Goal: Task Accomplishment & Management: Use online tool/utility

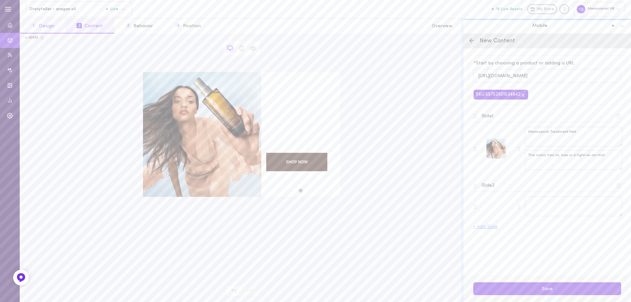
drag, startPoint x: 45, startPoint y: 28, endPoint x: 52, endPoint y: 31, distance: 7.5
click at [45, 28] on button "1 Design" at bounding box center [43, 26] width 46 height 15
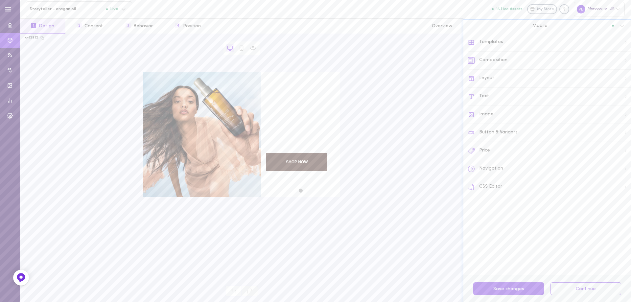
click at [479, 78] on div "Layout" at bounding box center [549, 79] width 163 height 18
click at [469, 41] on icon at bounding box center [471, 42] width 7 height 7
click at [91, 26] on button "2 Content" at bounding box center [89, 26] width 49 height 15
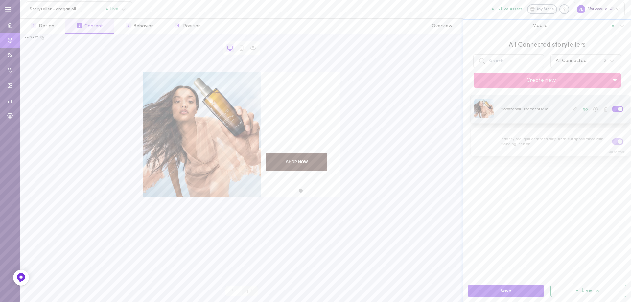
click at [541, 107] on div at bounding box center [550, 109] width 159 height 28
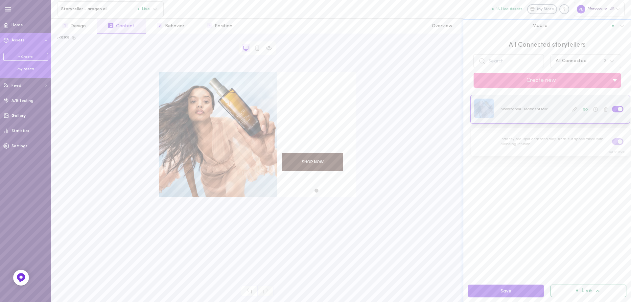
click at [503, 108] on div at bounding box center [550, 109] width 159 height 28
click at [488, 107] on div at bounding box center [484, 109] width 20 height 20
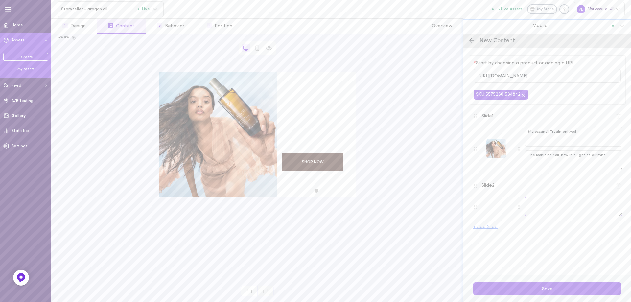
click at [550, 205] on textarea at bounding box center [574, 207] width 98 height 20
paste textarea "Weightless shine, instant nourishment, effortless style"
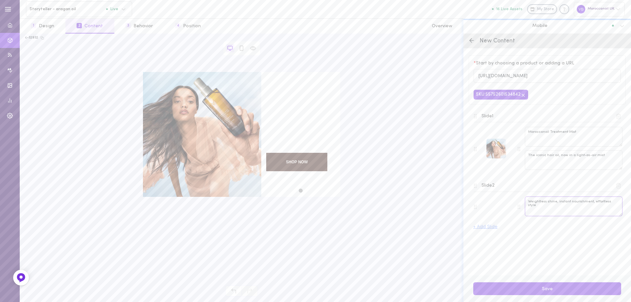
type textarea "Weightless shine, instant nourishment, effortless style"
drag, startPoint x: 530, startPoint y: 202, endPoint x: 595, endPoint y: 202, distance: 64.4
click at [595, 202] on textarea "Weightless shine, instant nourishment, effortless style" at bounding box center [574, 207] width 98 height 20
click at [544, 287] on button "Save" at bounding box center [547, 288] width 148 height 13
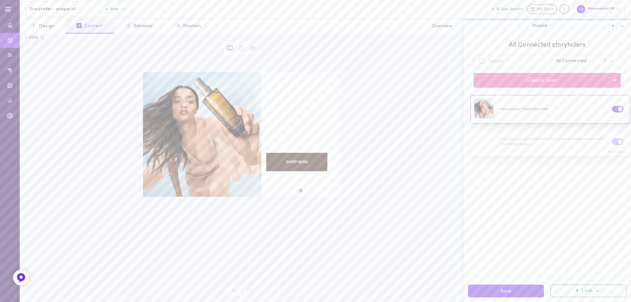
click at [622, 27] on icon at bounding box center [622, 26] width 4 height 2
click at [480, 54] on span "All Visitors" at bounding box center [479, 56] width 22 height 5
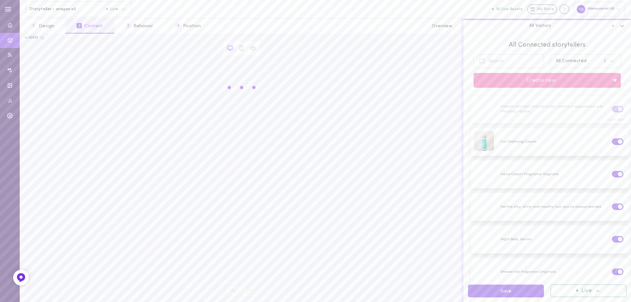
click at [567, 60] on div "All Connected" at bounding box center [571, 61] width 31 height 5
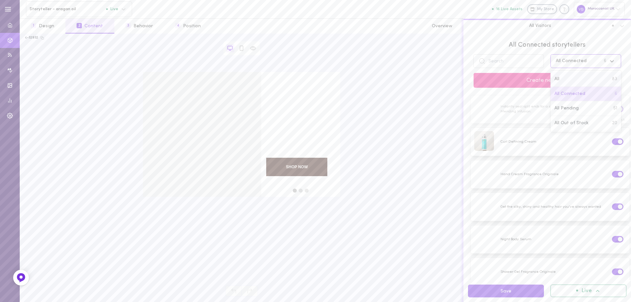
click at [564, 77] on div "All 83" at bounding box center [586, 79] width 71 height 15
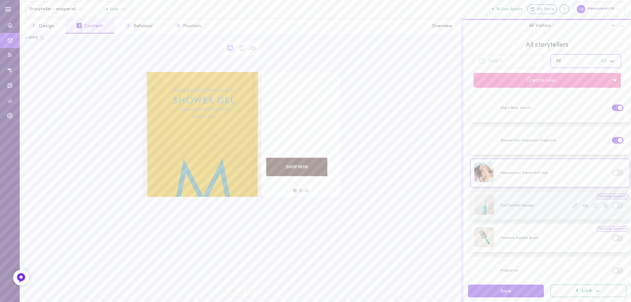
scroll to position [296, 0]
click at [497, 58] on input "text" at bounding box center [508, 61] width 71 height 14
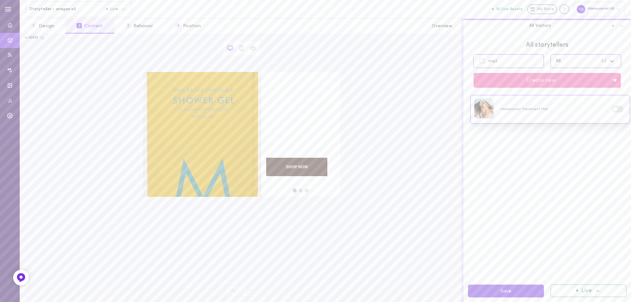
scroll to position [0, 0]
type input "mist"
click at [613, 109] on label at bounding box center [618, 109] width 12 height 6
click at [0, 0] on input "checkbox" at bounding box center [0, 0] width 0 height 0
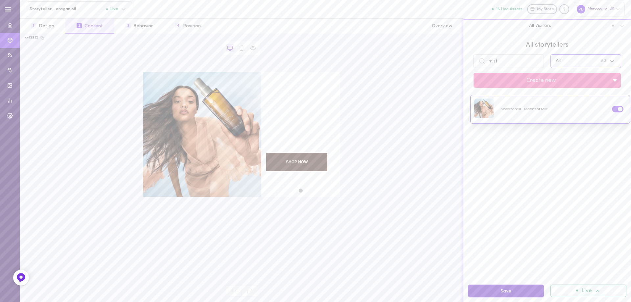
click at [505, 291] on button "Save" at bounding box center [506, 291] width 76 height 13
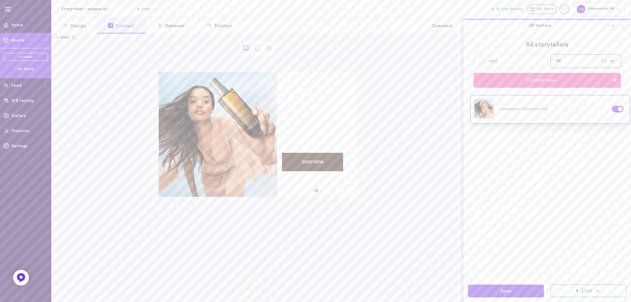
click at [15, 27] on span "Home" at bounding box center [18, 25] width 12 height 4
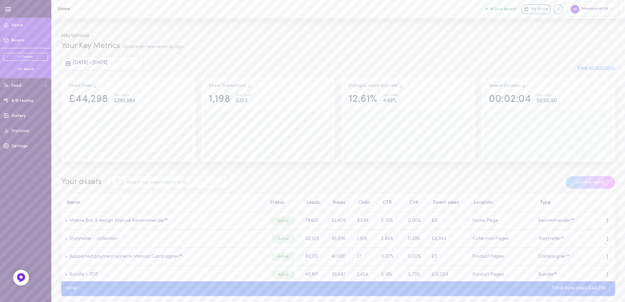
click at [32, 69] on div "My Assets" at bounding box center [25, 69] width 45 height 5
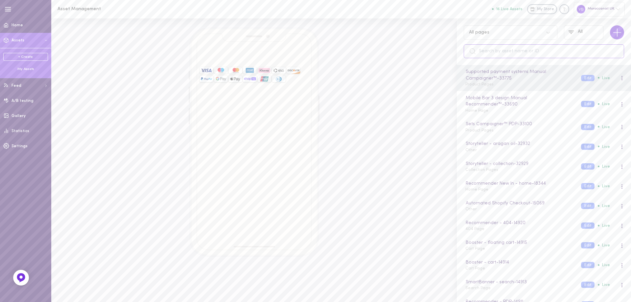
click at [495, 51] on input "text" at bounding box center [544, 51] width 160 height 14
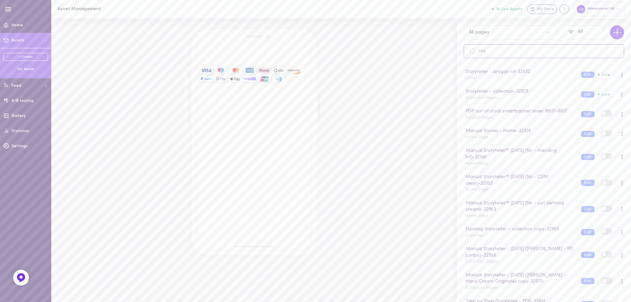
type input "sto"
